Goal: Task Accomplishment & Management: Use online tool/utility

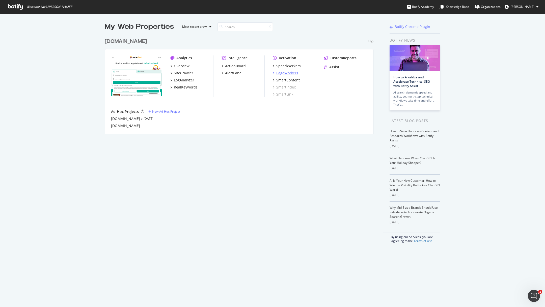
click at [284, 72] on div "PageWorkers" at bounding box center [287, 73] width 22 height 5
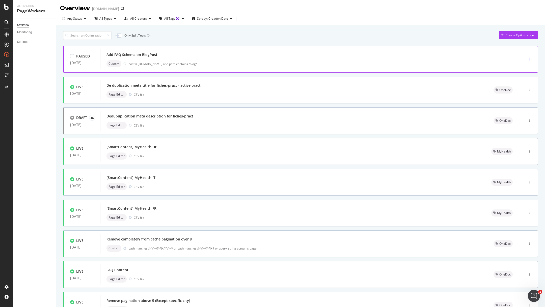
click at [530, 59] on div "button" at bounding box center [529, 59] width 5 height 3
click at [523, 78] on div "Tags" at bounding box center [520, 77] width 7 height 4
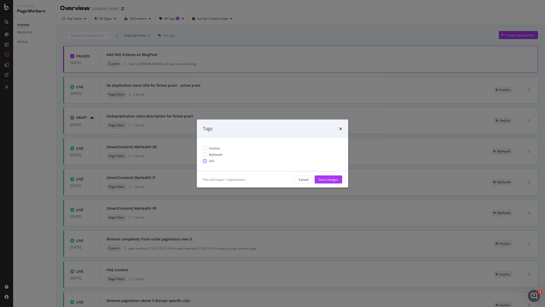
click at [206, 161] on div "modal" at bounding box center [205, 161] width 4 height 4
click at [335, 178] on div "Save changes" at bounding box center [327, 179] width 19 height 4
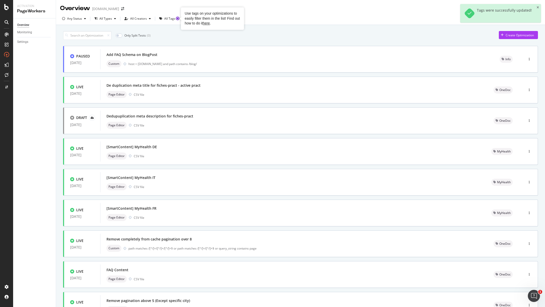
click at [180, 19] on div at bounding box center [181, 19] width 2 height 4
click at [167, 20] on div "All Tags" at bounding box center [172, 18] width 16 height 3
click at [164, 46] on div "Info ( 2 )" at bounding box center [172, 46] width 24 height 4
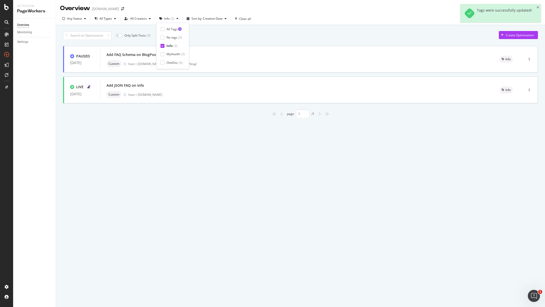
click at [226, 31] on div "Only Split Tests ( 0 ) Create Optimization" at bounding box center [300, 35] width 475 height 9
